Goal: Task Accomplishment & Management: Manage account settings

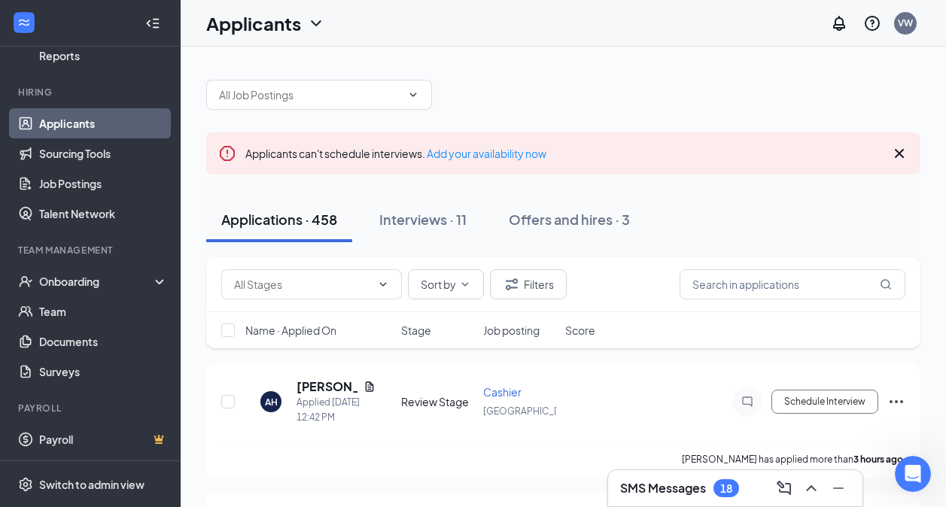
scroll to position [893, 0]
click at [903, 464] on div "Open Intercom Messenger" at bounding box center [911, 472] width 50 height 50
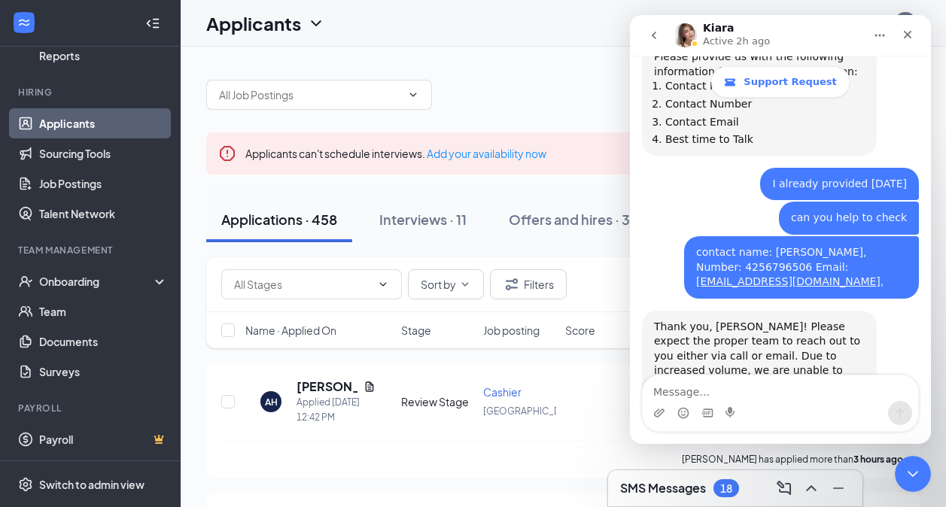
click at [908, 28] on div "Close" at bounding box center [907, 34] width 27 height 27
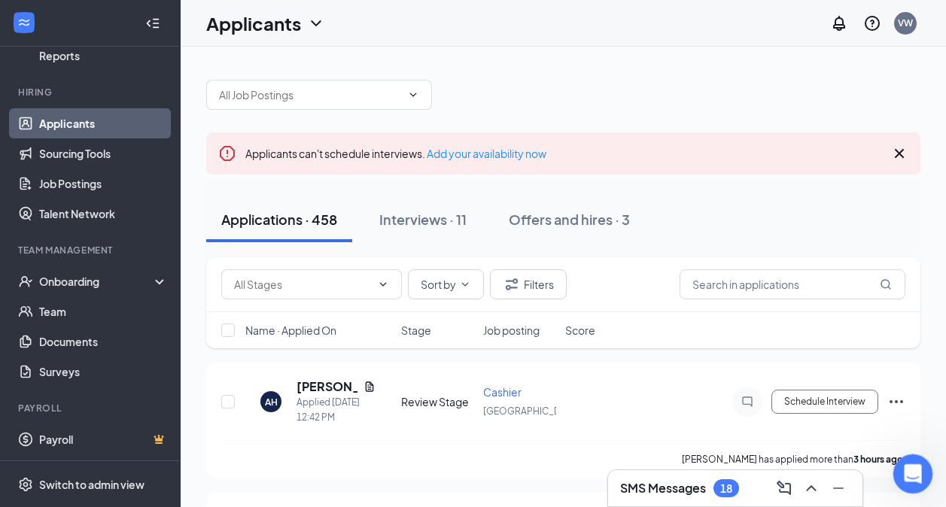
click at [910, 473] on icon "Open Intercom Messenger" at bounding box center [910, 472] width 11 height 12
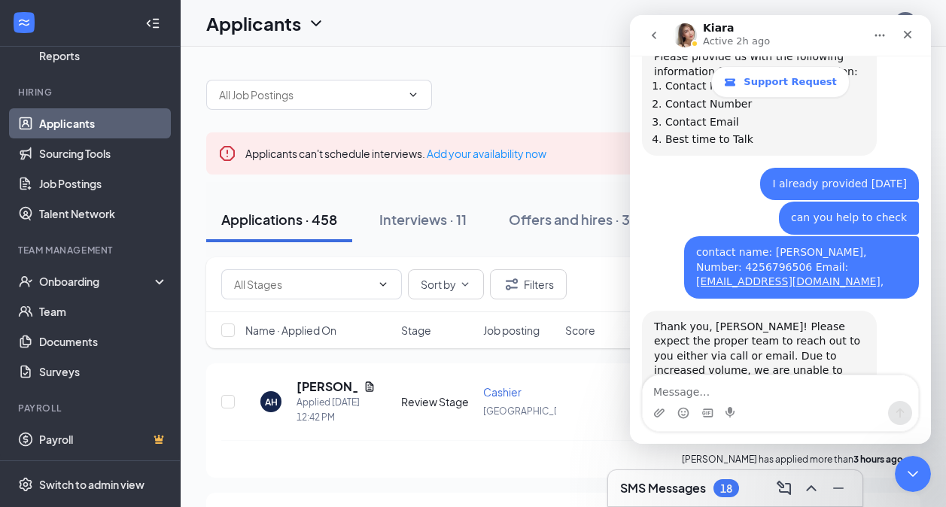
drag, startPoint x: 906, startPoint y: 34, endPoint x: 1150, endPoint y: 214, distance: 303.4
click at [906, 34] on icon "Close" at bounding box center [908, 35] width 12 height 12
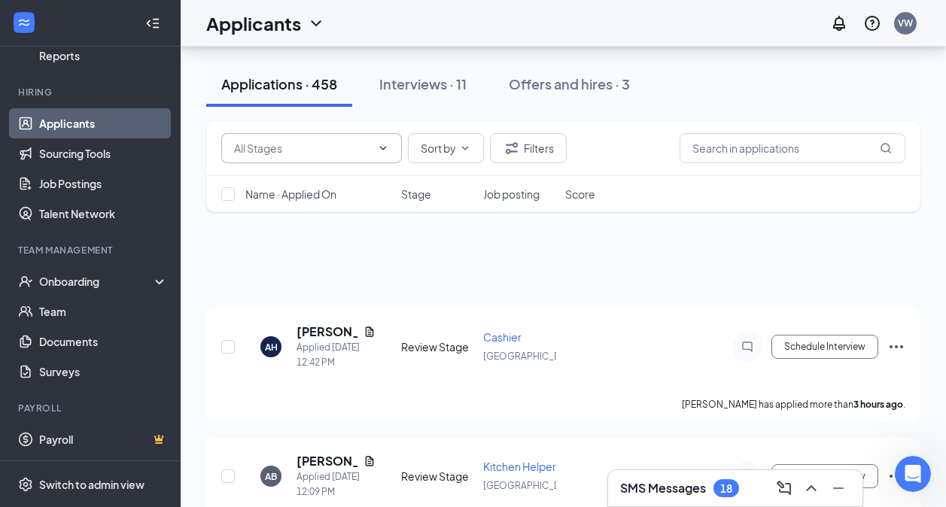
scroll to position [0, 0]
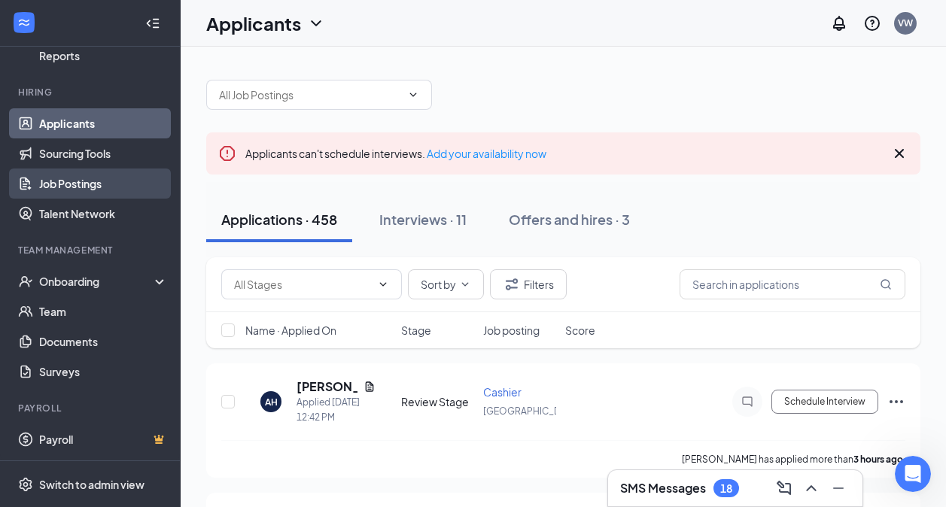
click at [111, 190] on link "Job Postings" at bounding box center [103, 184] width 129 height 30
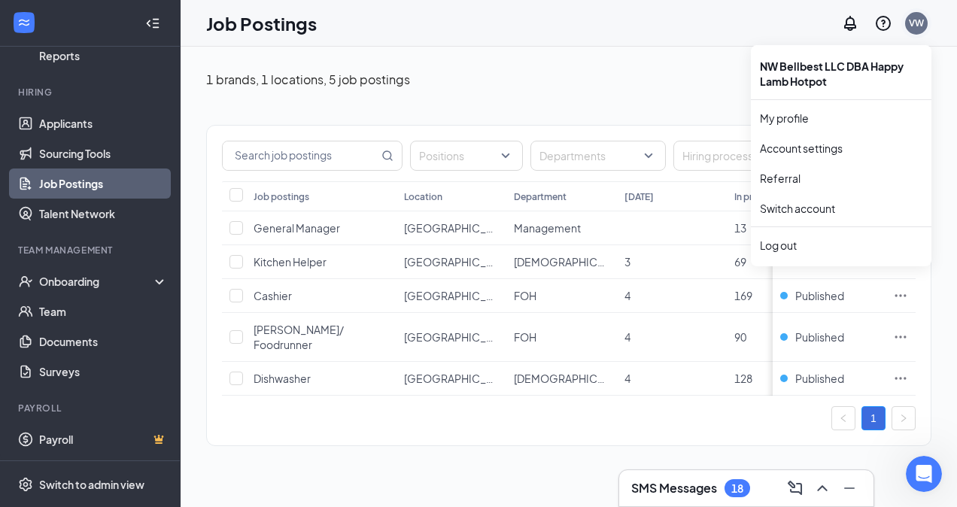
click at [915, 15] on div "VW" at bounding box center [916, 23] width 23 height 23
click at [909, 19] on div "VW" at bounding box center [916, 23] width 15 height 13
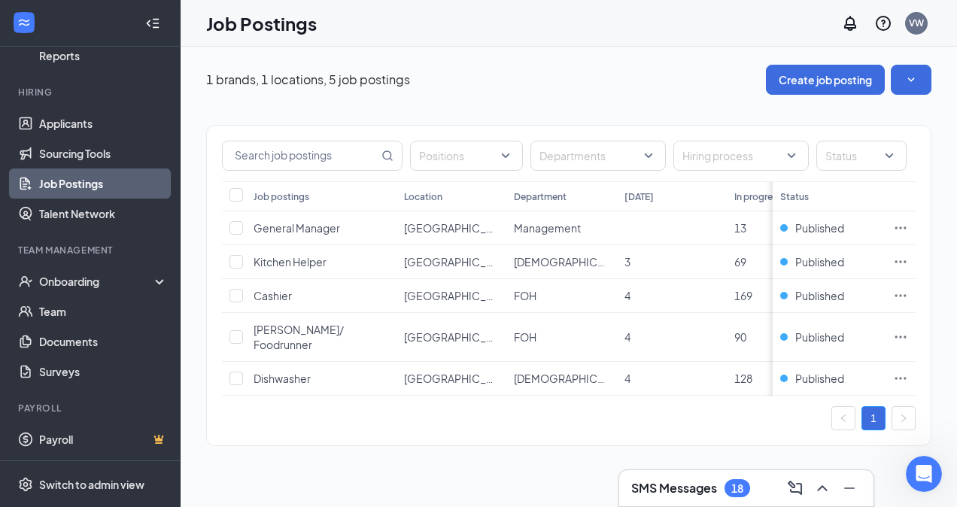
click at [547, 90] on div "1 brands, 1 locations, 5 job postings Create job posting" at bounding box center [568, 80] width 725 height 30
click at [324, 228] on span "General Manager" at bounding box center [297, 228] width 87 height 14
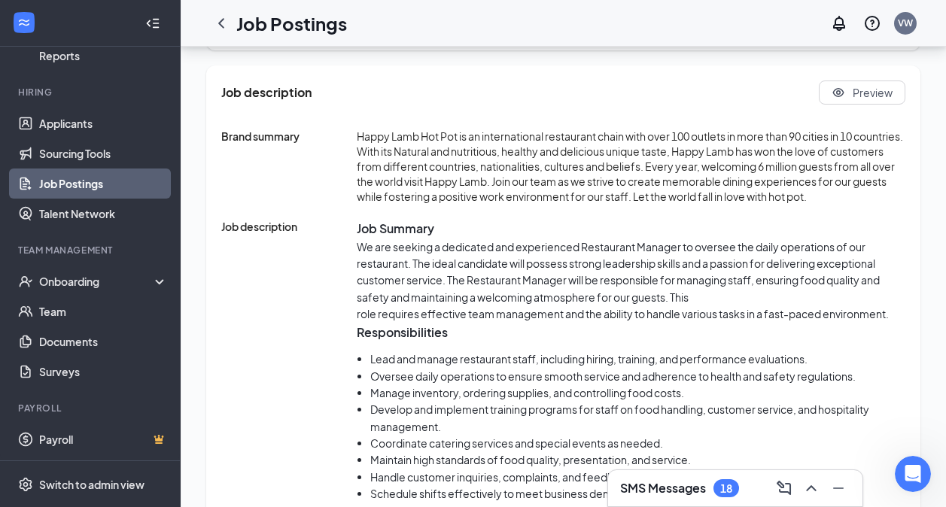
scroll to position [677, 0]
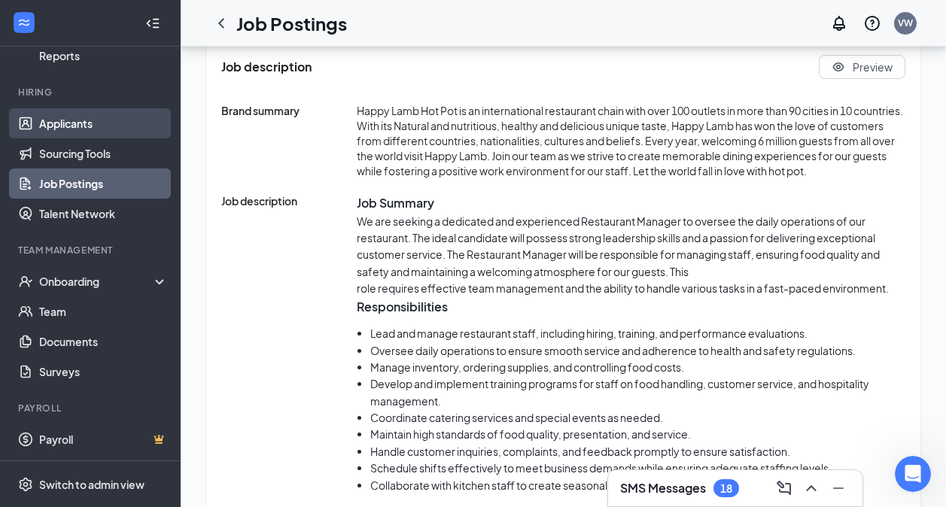
click at [54, 120] on link "Applicants" at bounding box center [103, 123] width 129 height 30
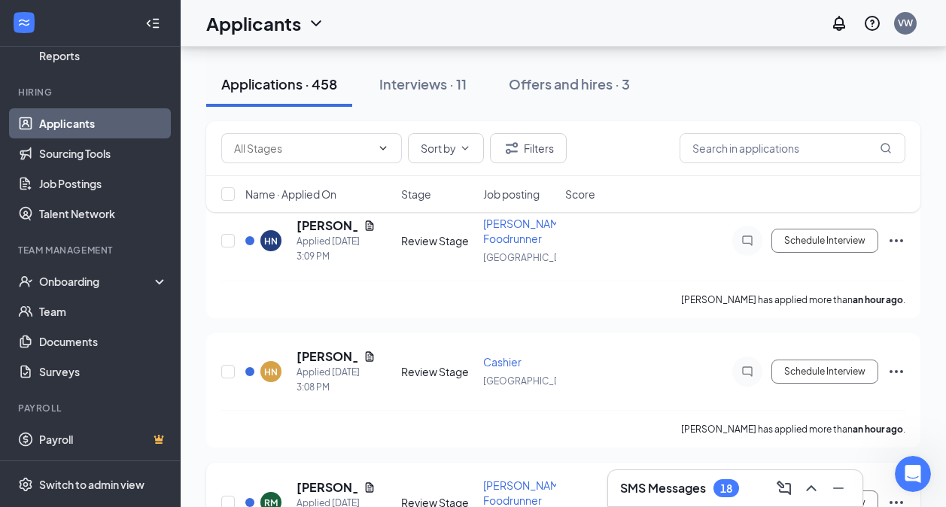
scroll to position [151, 0]
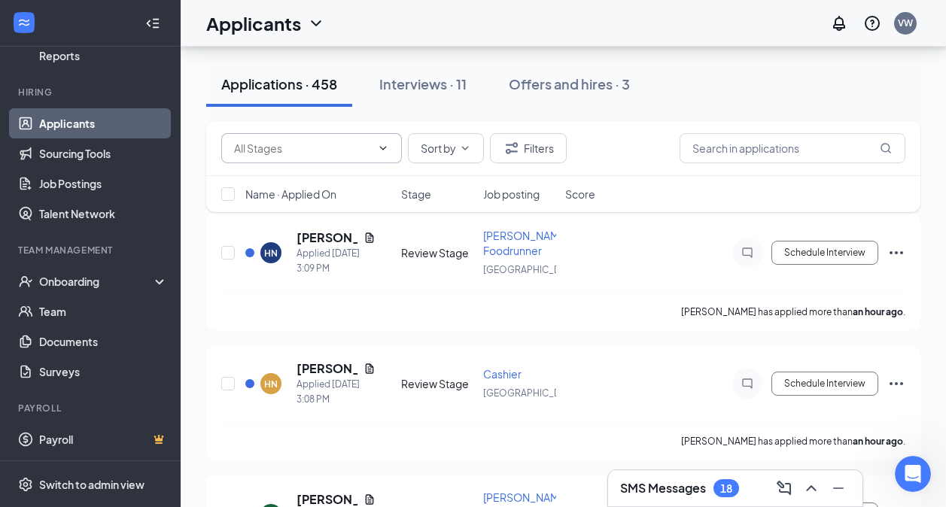
click at [386, 144] on icon "ChevronDown" at bounding box center [383, 148] width 12 height 12
click at [442, 105] on button "Interviews · 11" at bounding box center [422, 84] width 117 height 45
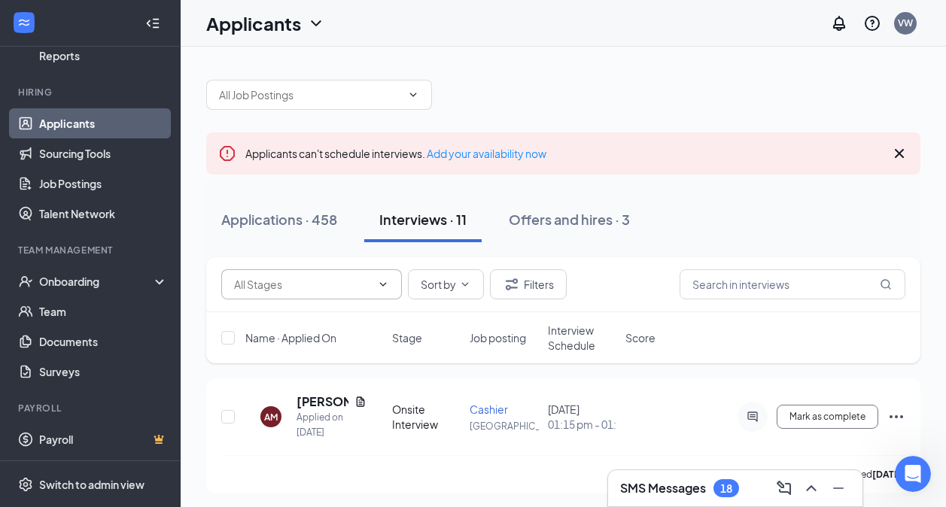
click at [361, 292] on input "text" at bounding box center [302, 284] width 137 height 17
click at [346, 286] on input "text" at bounding box center [302, 284] width 137 height 17
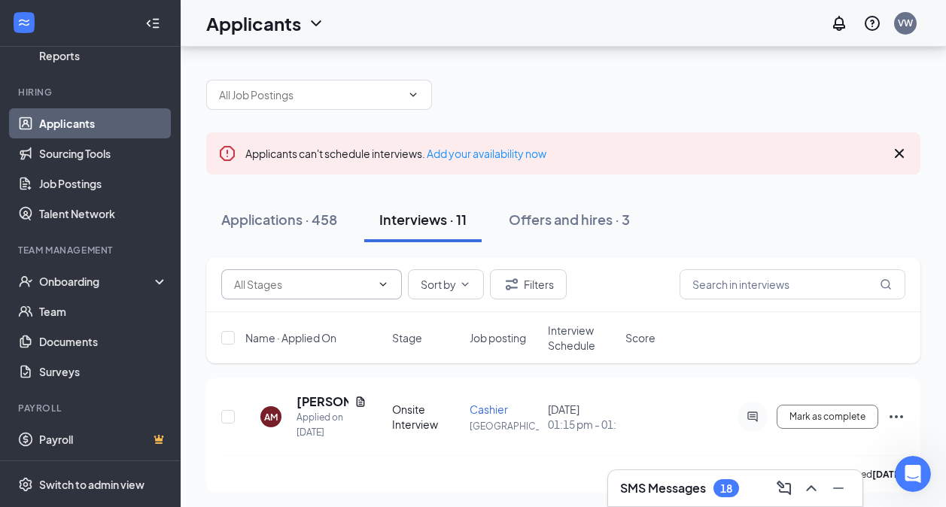
scroll to position [151, 0]
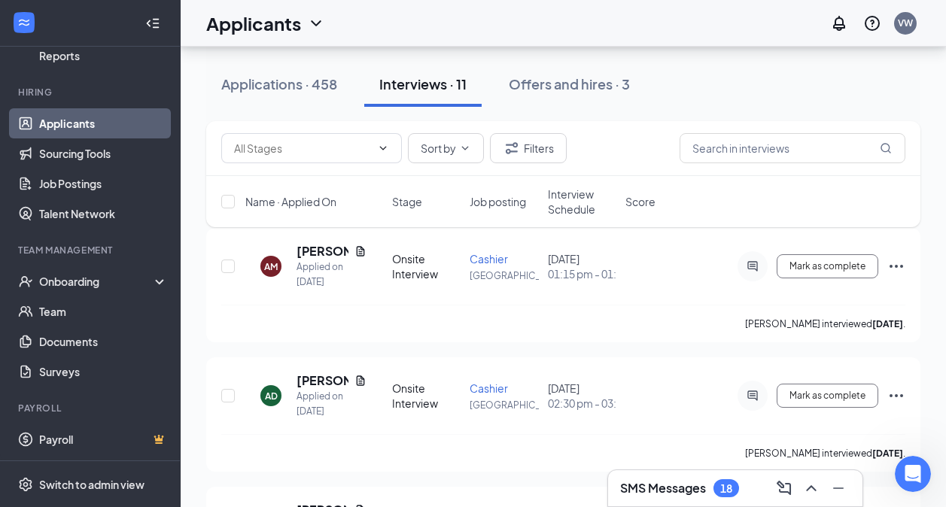
click at [100, 120] on link "Applicants" at bounding box center [103, 123] width 129 height 30
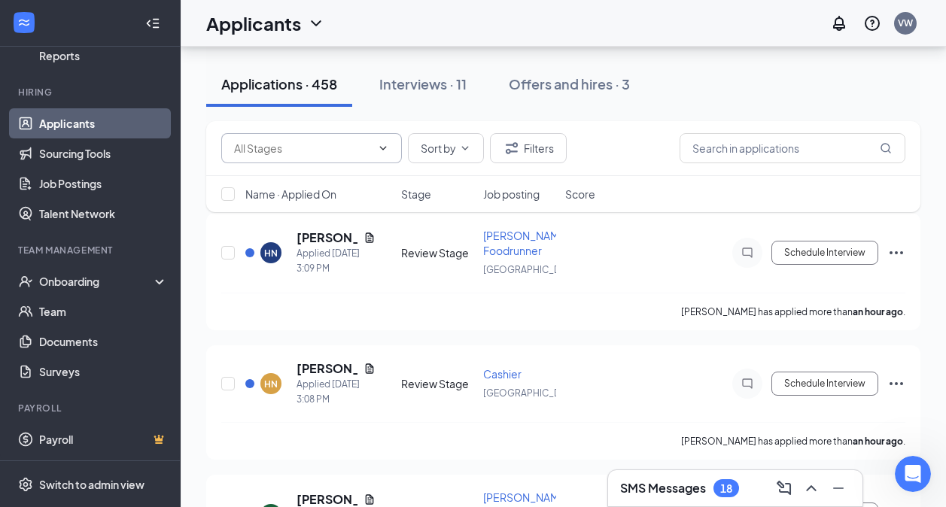
click at [376, 146] on span at bounding box center [381, 148] width 15 height 12
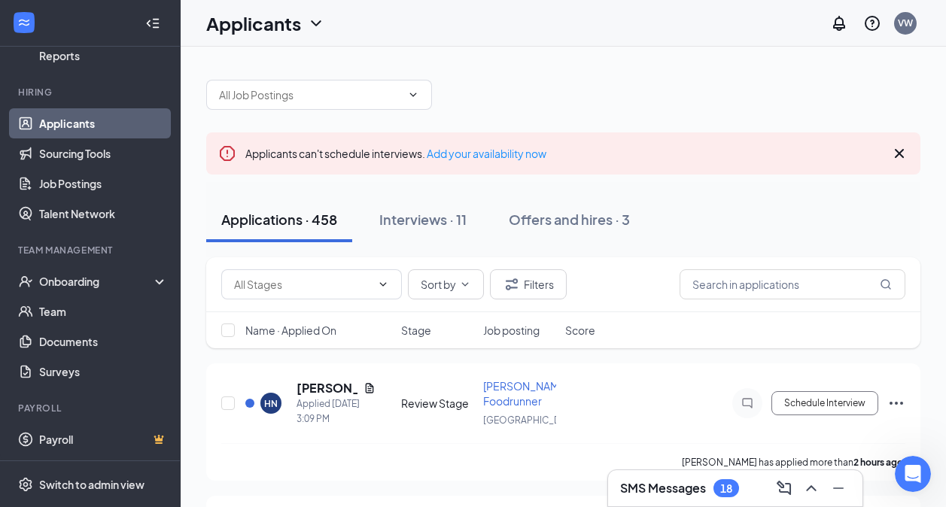
click at [65, 123] on link "Applicants" at bounding box center [103, 123] width 129 height 30
click at [413, 95] on icon "ChevronDown" at bounding box center [413, 95] width 12 height 12
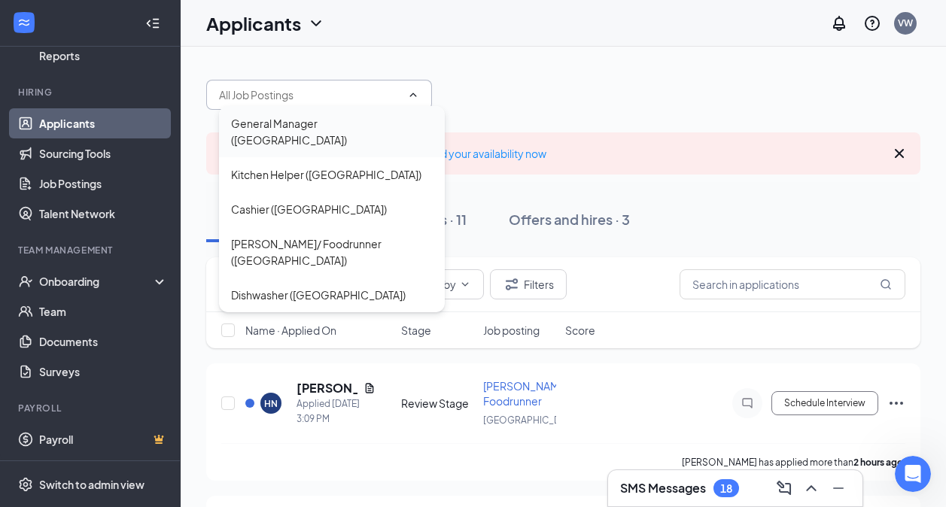
click at [364, 126] on div "General Manager ([GEOGRAPHIC_DATA])" at bounding box center [332, 131] width 202 height 33
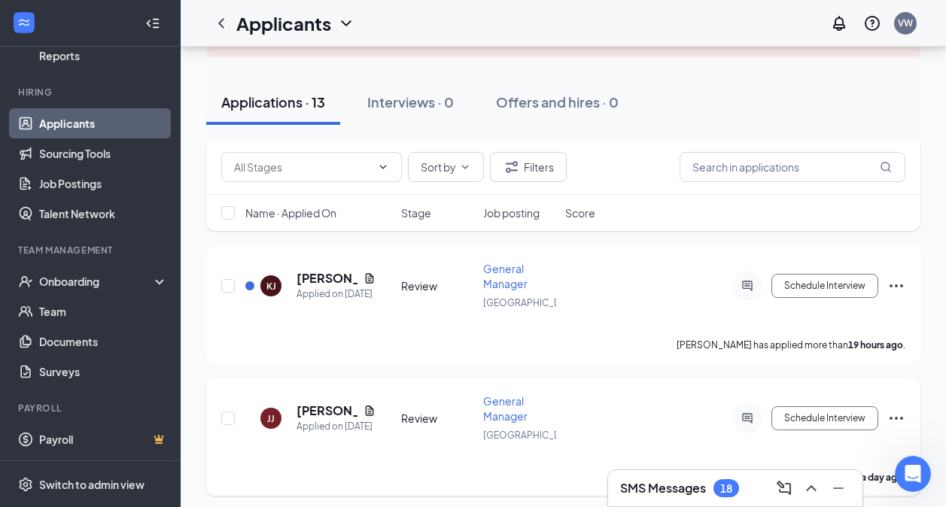
scroll to position [151, 0]
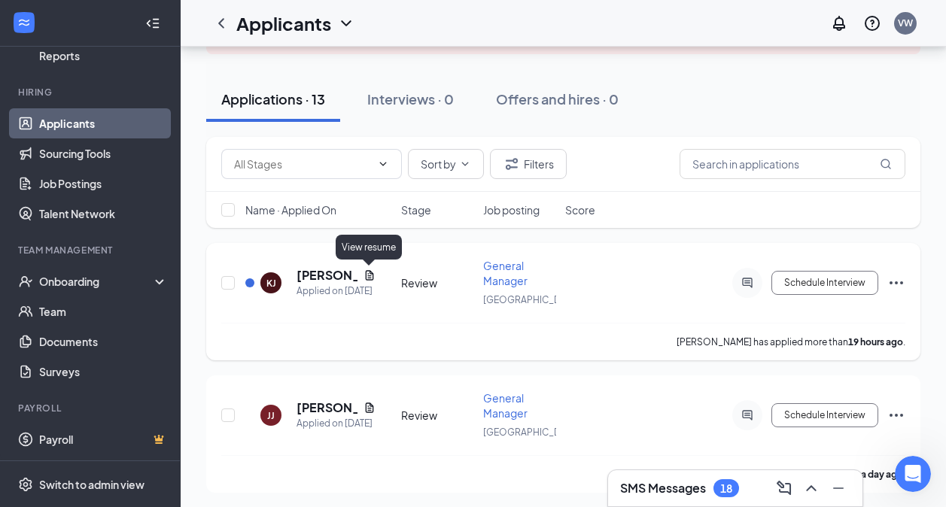
click at [366, 271] on icon "Document" at bounding box center [369, 275] width 12 height 12
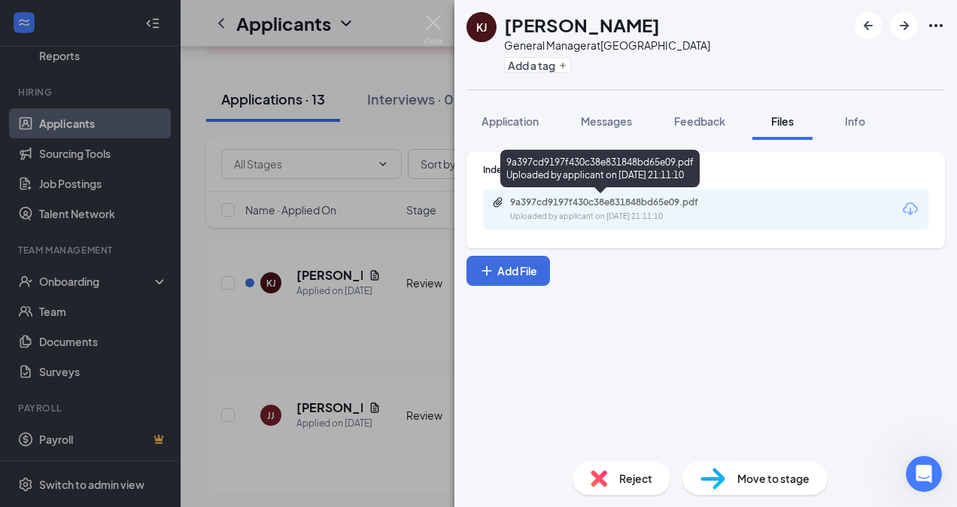
click at [585, 208] on div "9a397cd9197f430c38e831848bd65e09.pdf" at bounding box center [615, 202] width 211 height 12
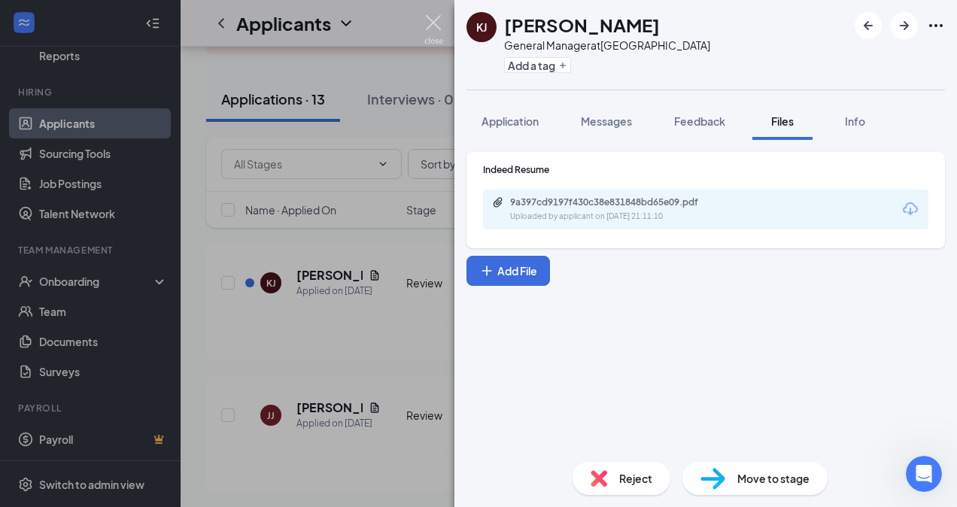
click at [442, 16] on img at bounding box center [433, 29] width 19 height 29
